Goal: Information Seeking & Learning: Learn about a topic

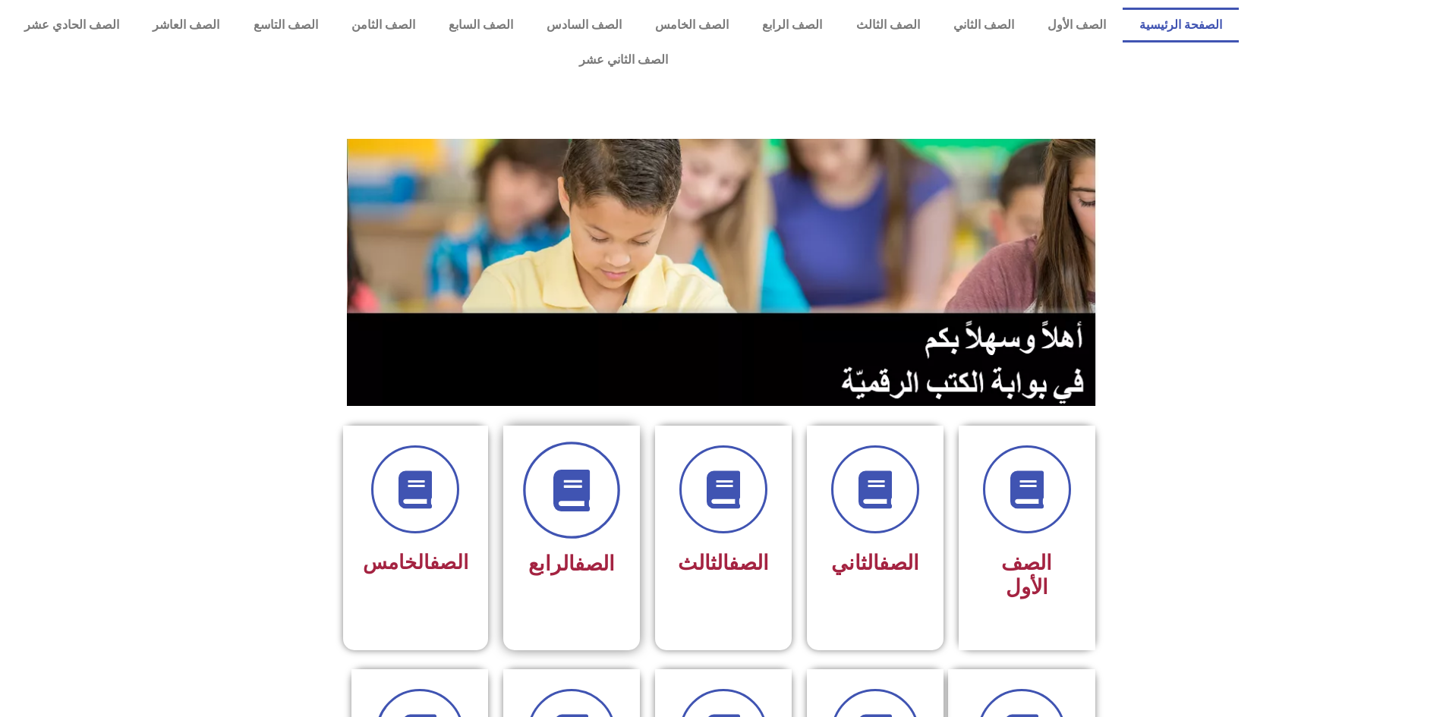
click at [549, 492] on span at bounding box center [571, 490] width 97 height 97
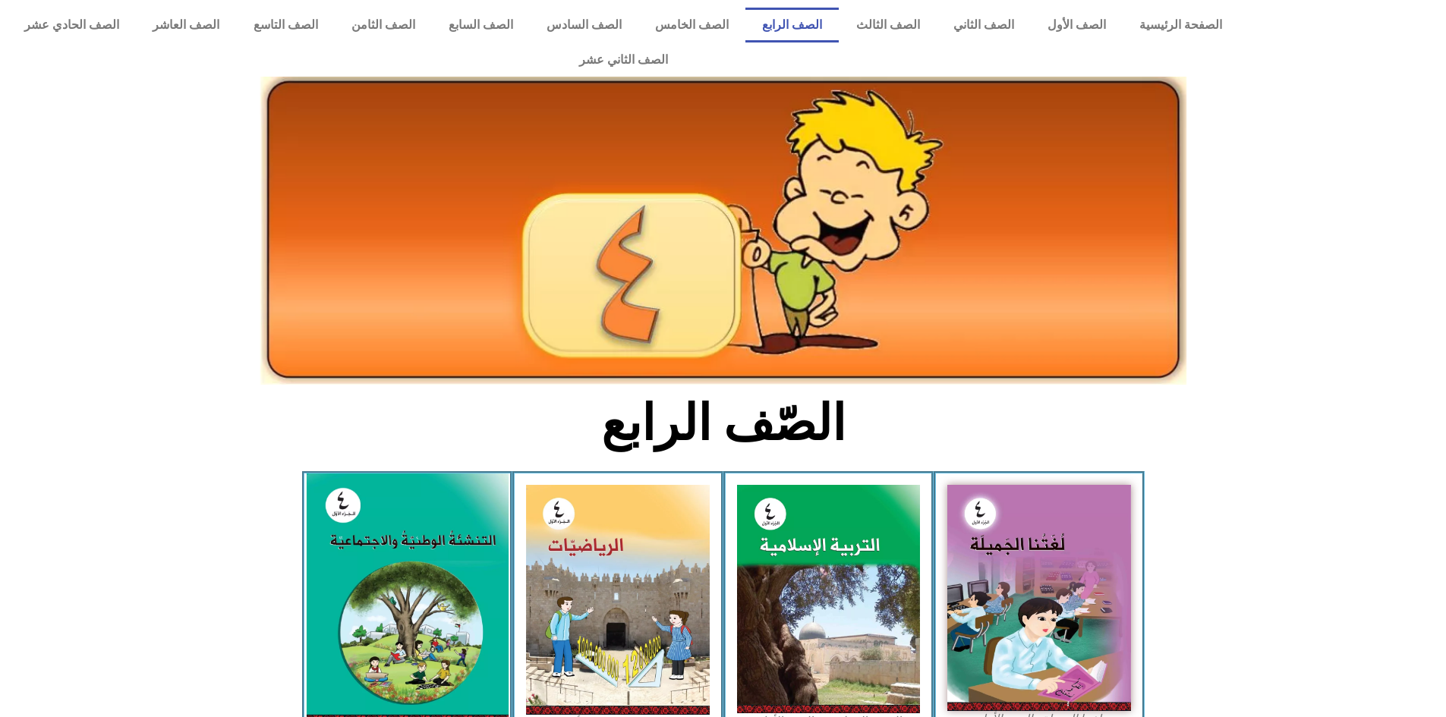
click at [345, 523] on img at bounding box center [407, 599] width 202 height 251
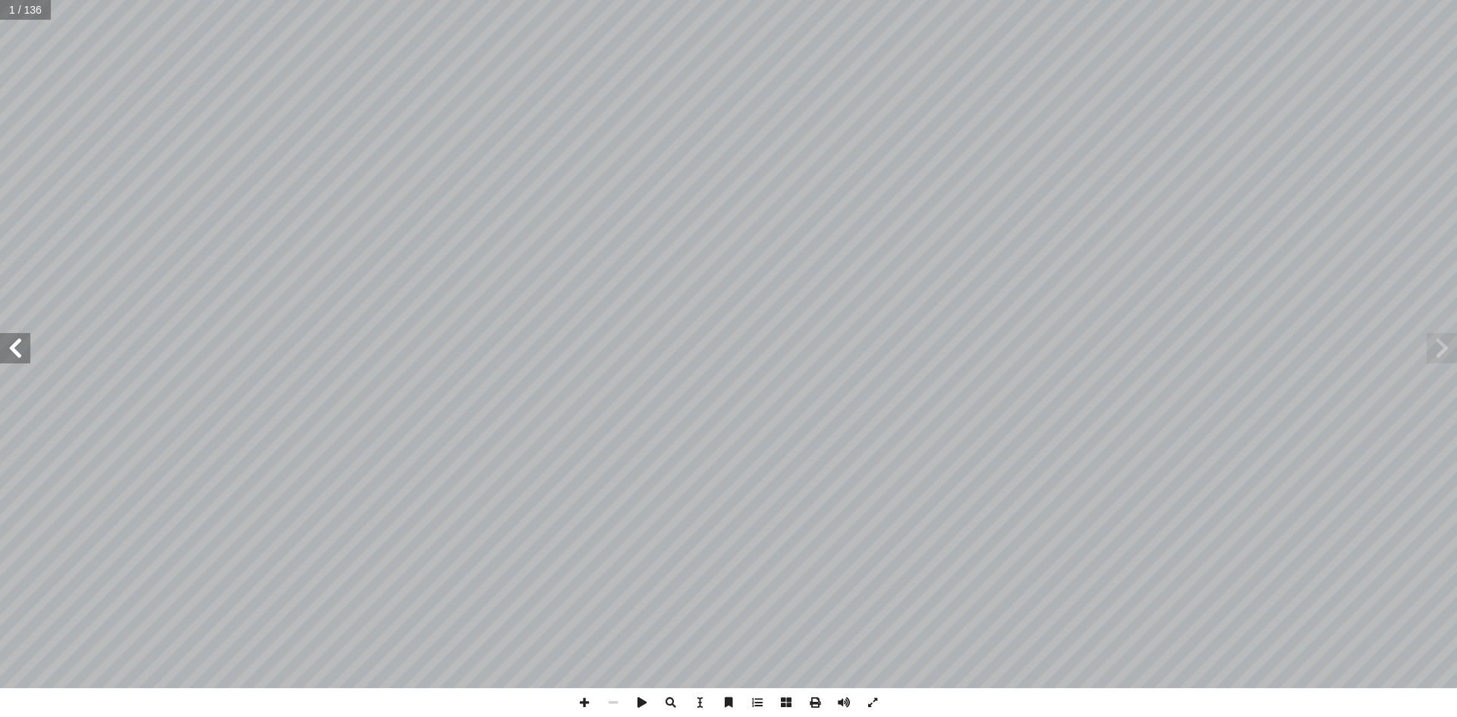
click at [21, 353] on span at bounding box center [15, 348] width 30 height 30
click at [20, 361] on span at bounding box center [15, 348] width 30 height 30
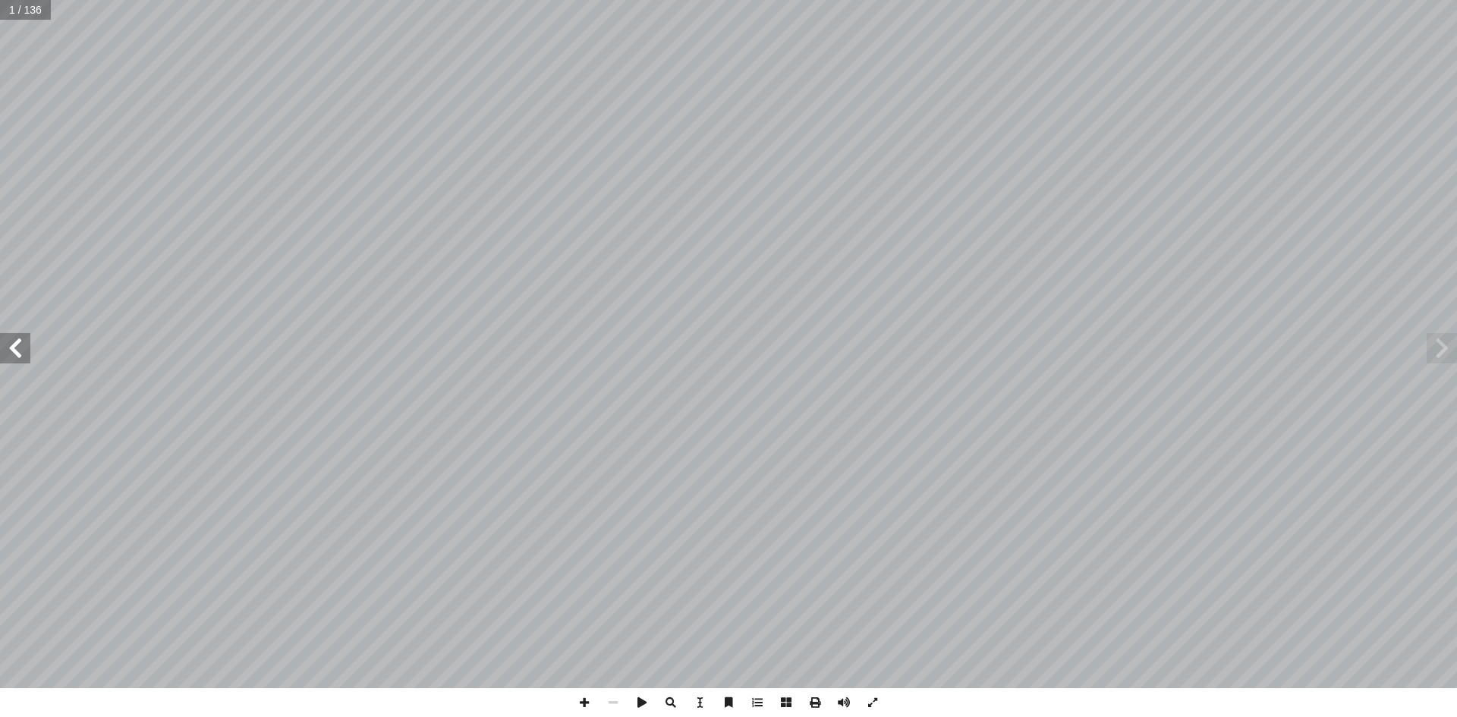
click at [20, 361] on span at bounding box center [15, 348] width 30 height 30
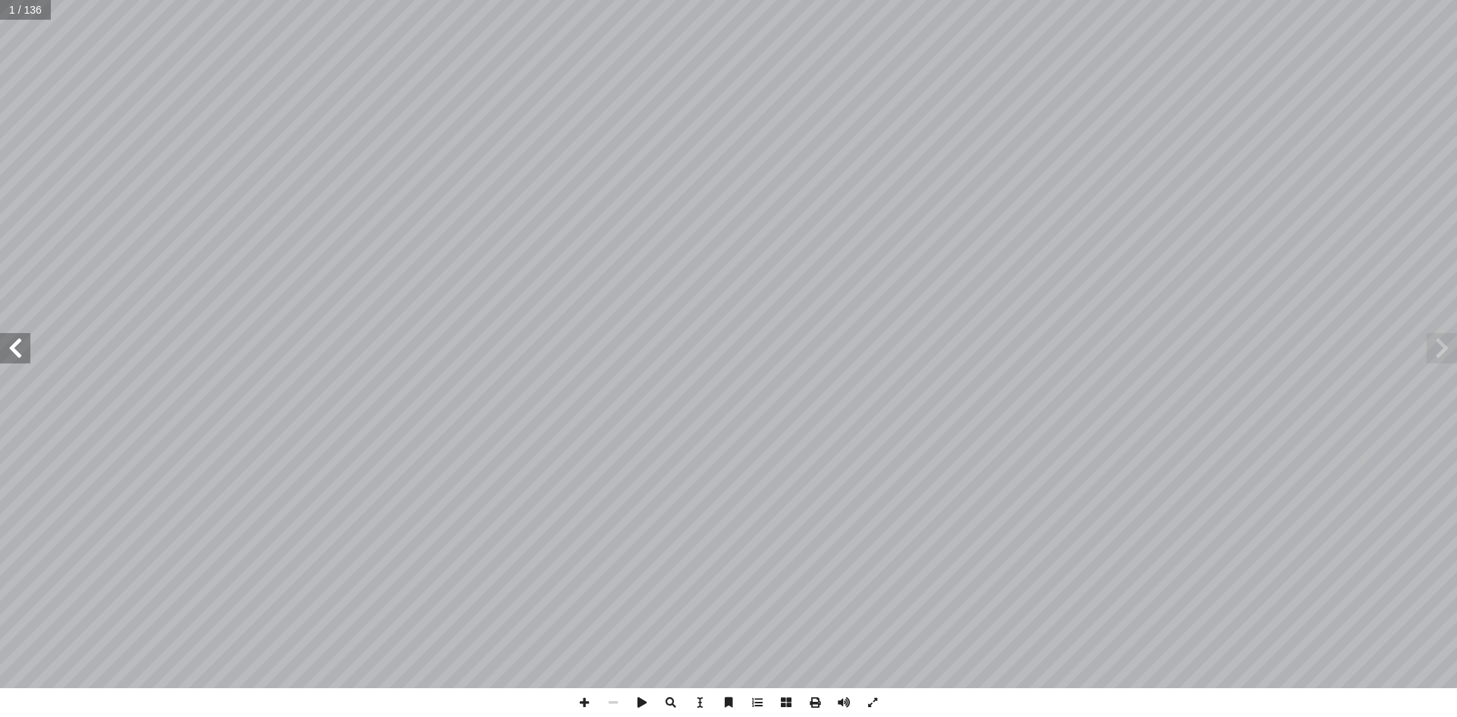
click at [20, 361] on span at bounding box center [15, 348] width 30 height 30
click at [20, 364] on div "بسم الله [PERSON_NAME] ُ ة ّ والاجتماعي ُ ة ّ الوطني ُ نشئة ّ الت جمال [PERSON_…" at bounding box center [728, 344] width 1457 height 688
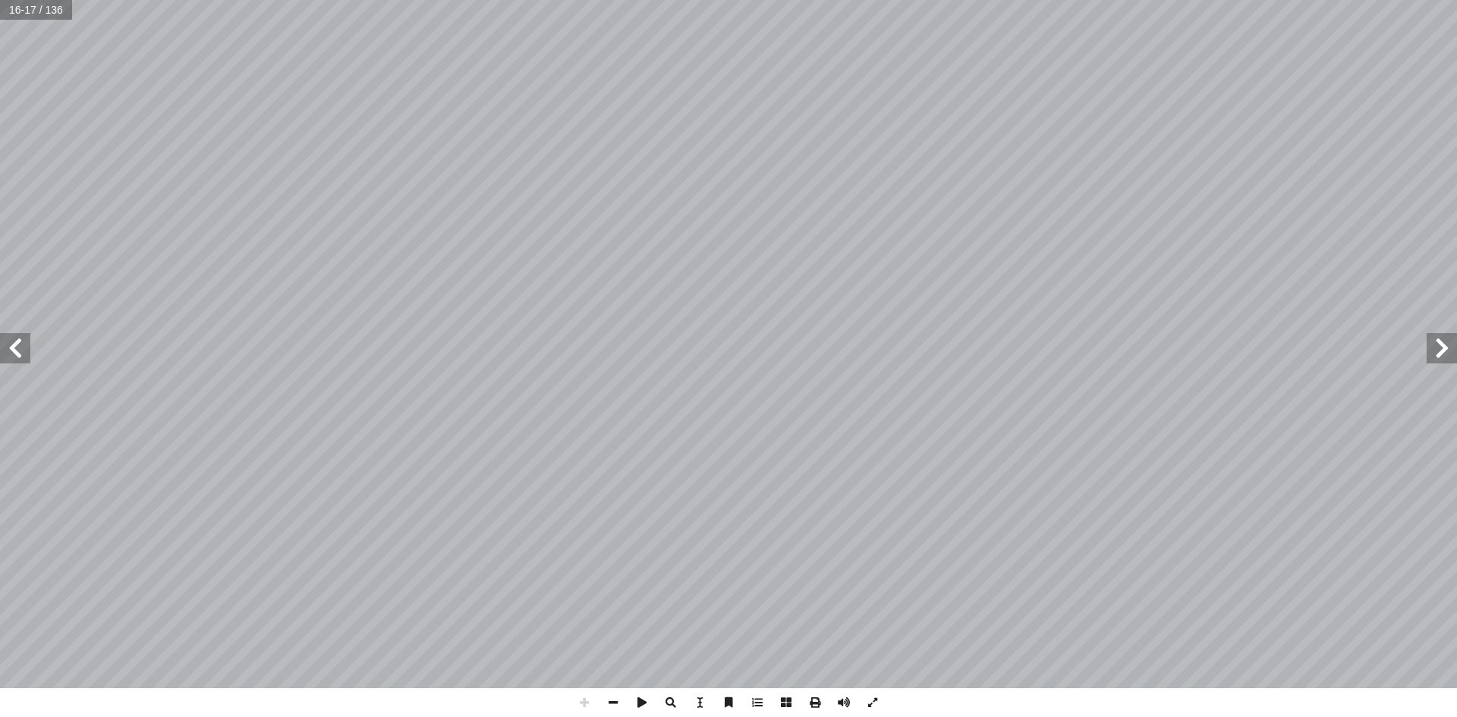
click at [19, 350] on span at bounding box center [15, 348] width 30 height 30
click at [19, 351] on span at bounding box center [15, 348] width 30 height 30
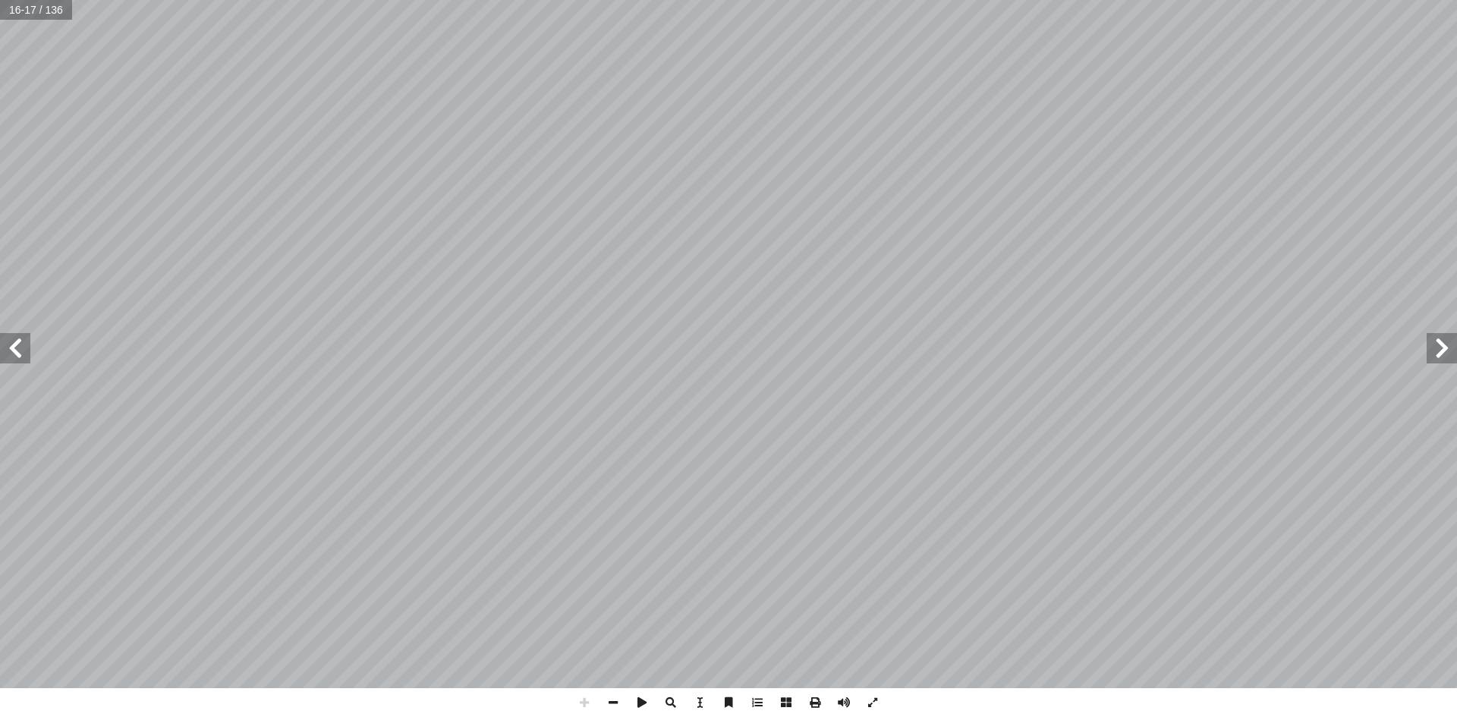
click at [19, 351] on span at bounding box center [15, 348] width 30 height 30
click at [14, 359] on span at bounding box center [15, 348] width 30 height 30
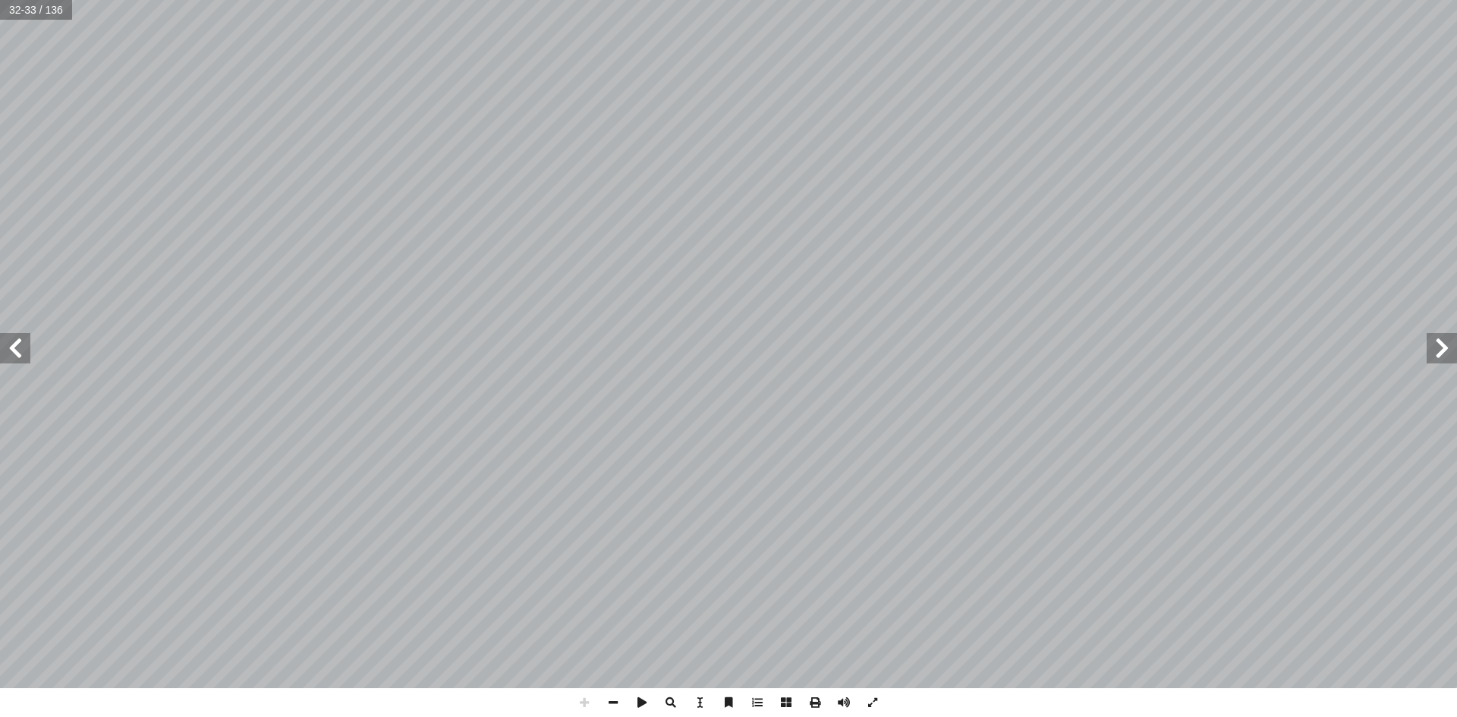
click at [19, 361] on span at bounding box center [15, 348] width 30 height 30
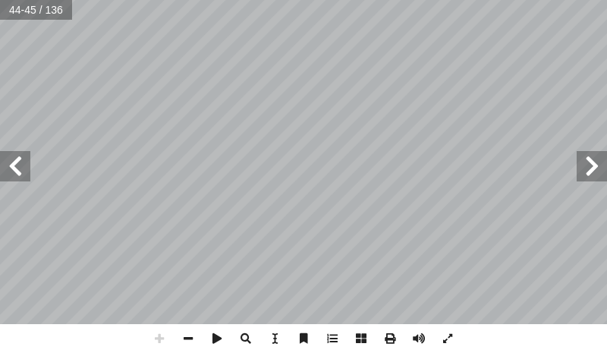
click at [448, 0] on html "الصفحة الرئيسية الصف الأول الصف الثاني الصف الثالث الصف الرابع الصف الخامس الصف…" at bounding box center [303, 51] width 607 height 102
click at [411, 326] on div "ت: ْ م َّ ل َ ع َ ت ْ ن أ ا َ د ْ ع َ ب ة: َ ي ِ ت آ ا ال ِ ة َ بار ِ ع ْ في ال…" at bounding box center [303, 176] width 607 height 353
